Goal: Information Seeking & Learning: Check status

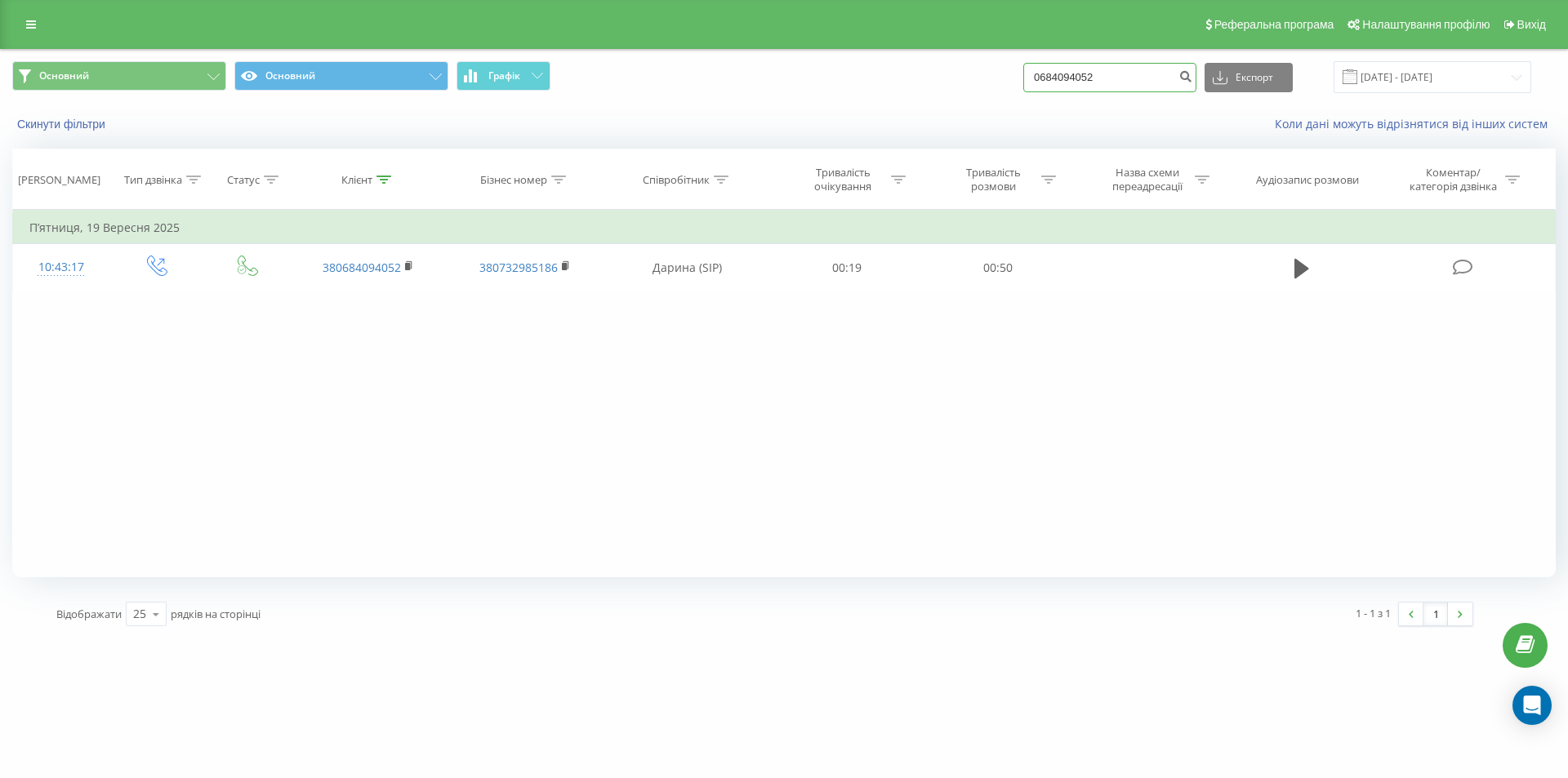
drag, startPoint x: 1094, startPoint y: 89, endPoint x: 1005, endPoint y: 93, distance: 89.1
click at [1005, 93] on div "Основний Основний Графік 0684094052 Експорт .csv .xls .xlsx 19.06.2025 - 19.09.…" at bounding box center [783, 77] width 1543 height 32
paste input "969177090"
type input "0969177090"
click at [1192, 79] on icon "submit" at bounding box center [1185, 73] width 14 height 9
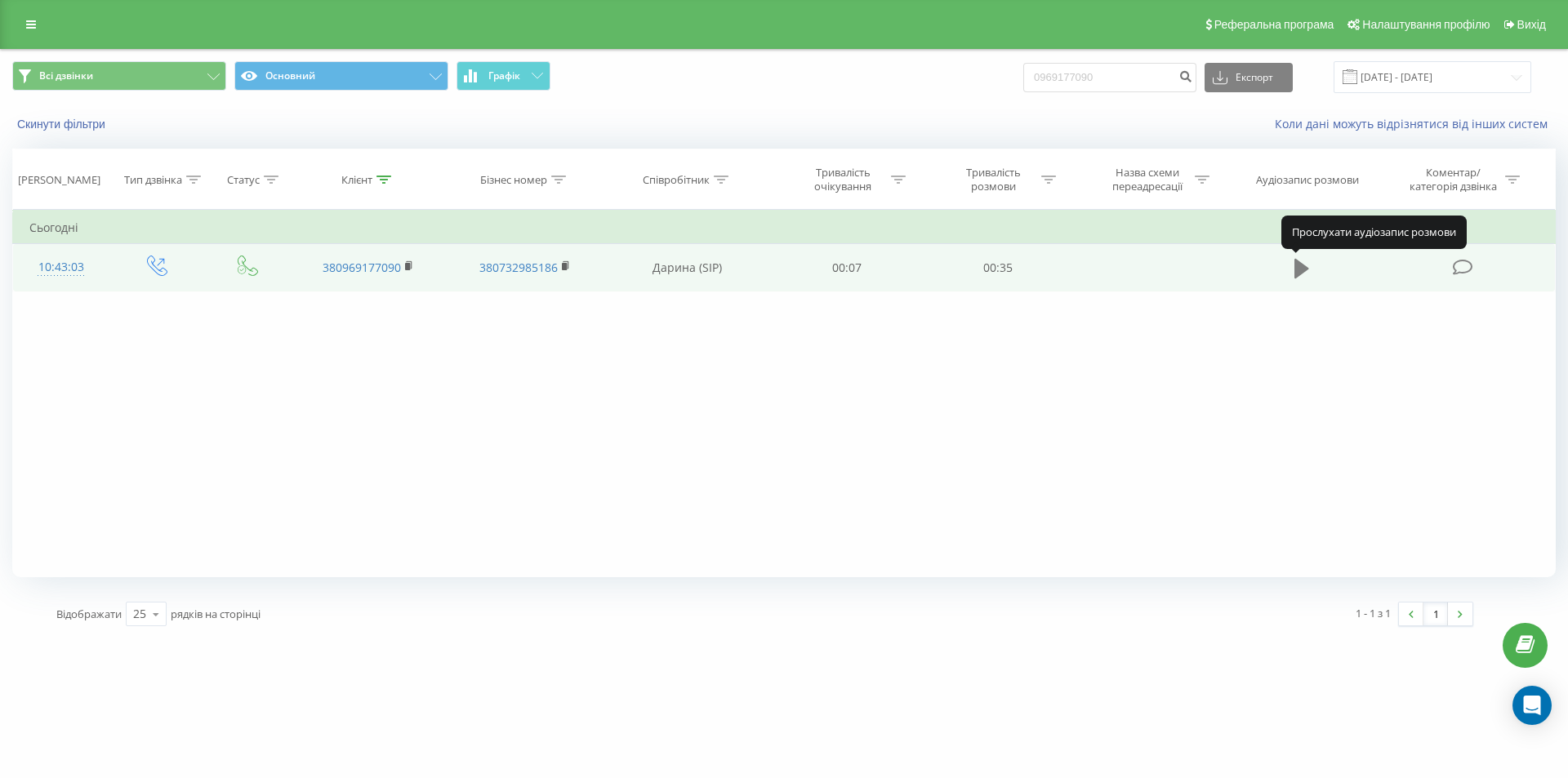
click at [1302, 267] on icon at bounding box center [1301, 269] width 15 height 20
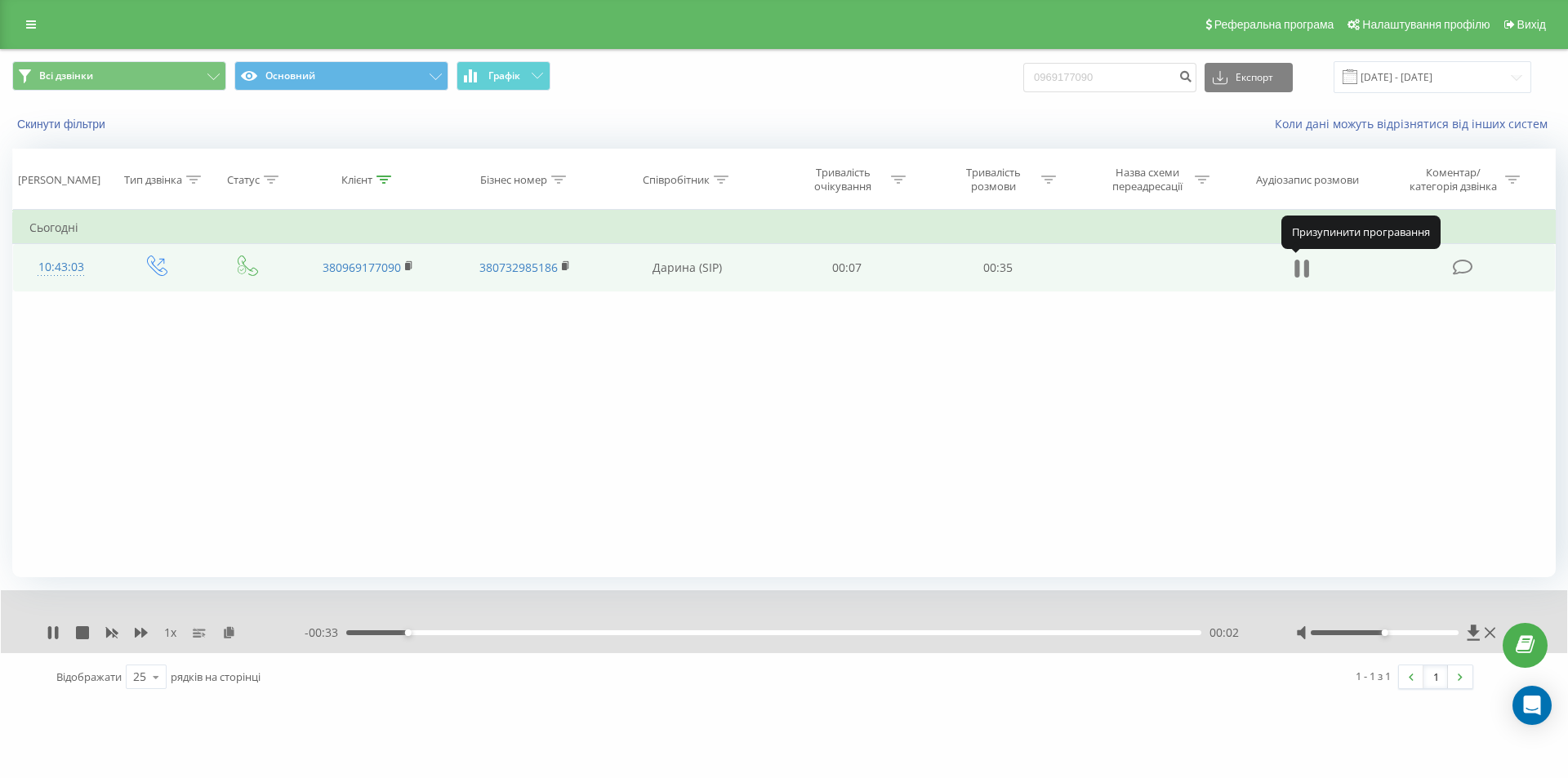
click at [1306, 265] on icon at bounding box center [1306, 269] width 5 height 18
click at [1474, 629] on icon at bounding box center [1473, 632] width 12 height 16
